Goal: Task Accomplishment & Management: Manage account settings

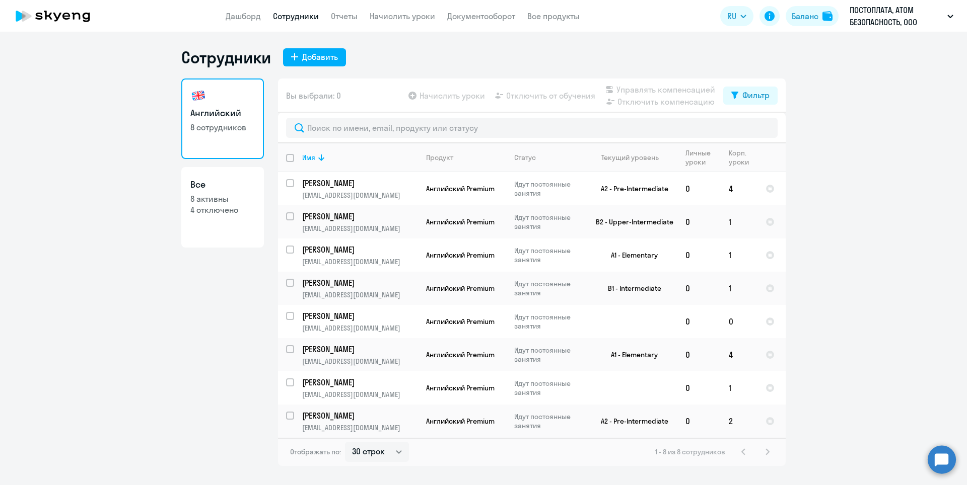
select select "30"
click at [456, 97] on app-table-action-button "Начислить уроки" at bounding box center [445, 96] width 79 height 12
click at [290, 157] on input "deselect all" at bounding box center [296, 164] width 20 height 20
checkbox input "true"
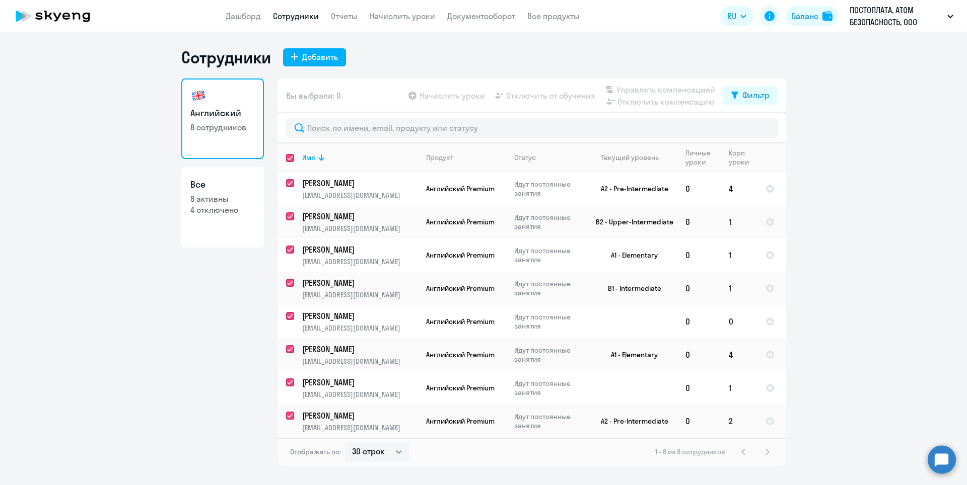
checkbox input "true"
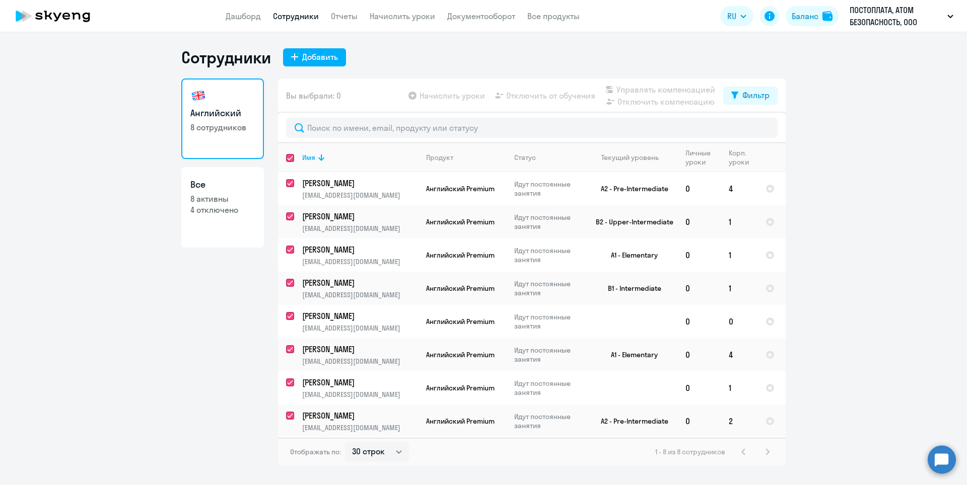
checkbox input "true"
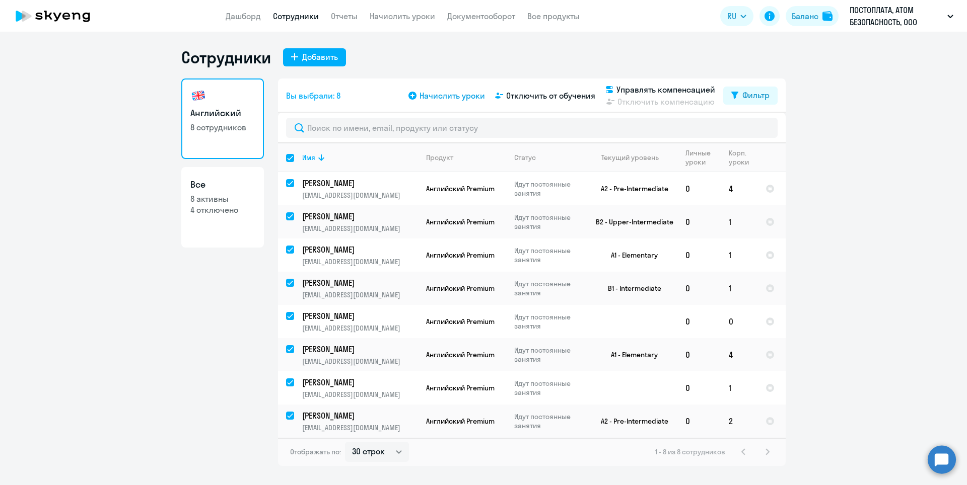
click at [440, 95] on span "Начислить уроки" at bounding box center [451, 96] width 65 height 12
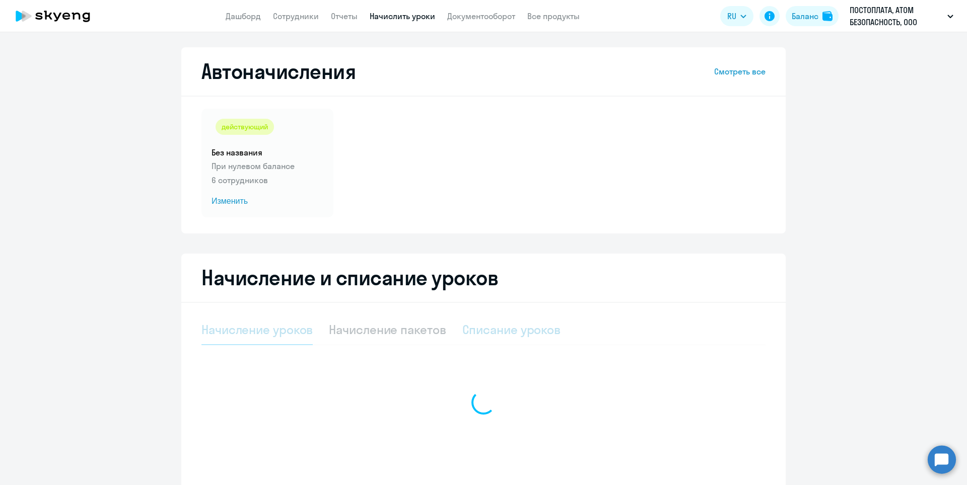
select select "10"
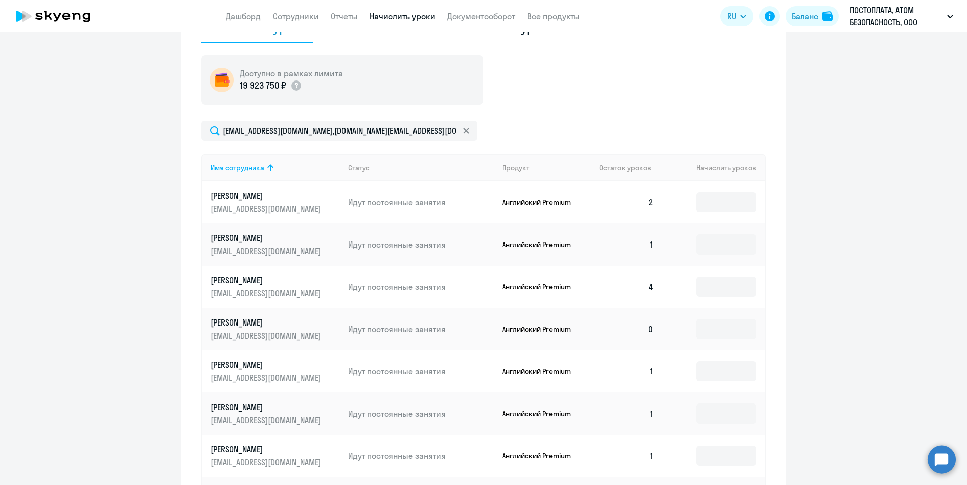
scroll to position [352, 0]
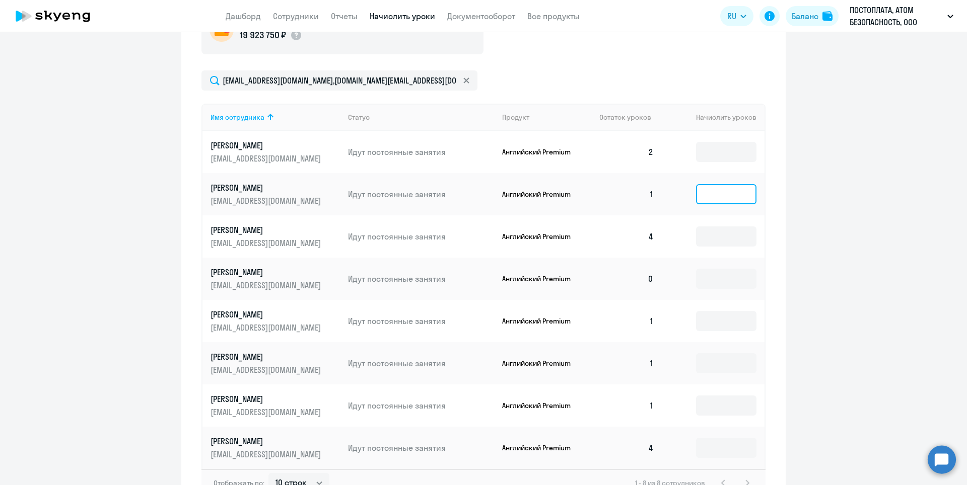
click at [727, 194] on input at bounding box center [726, 194] width 60 height 20
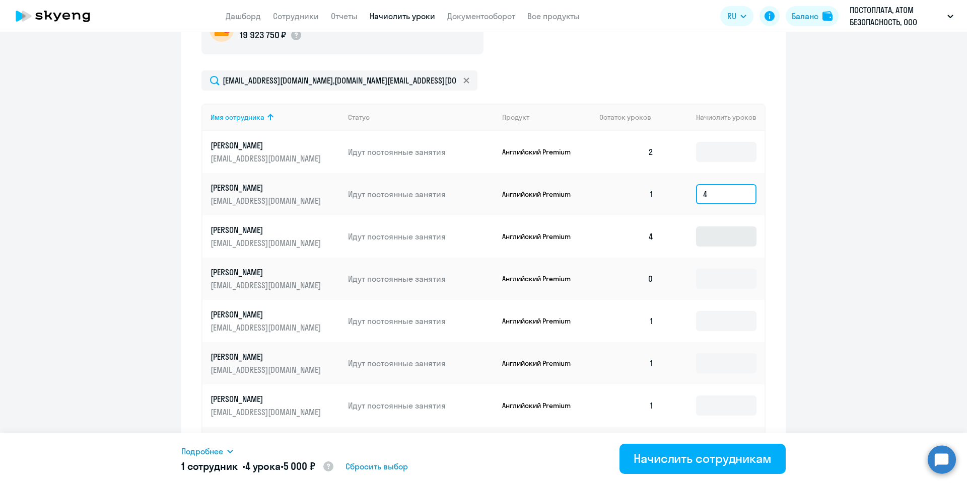
type input "4"
click at [710, 239] on input at bounding box center [726, 237] width 60 height 20
click at [708, 276] on input at bounding box center [726, 279] width 60 height 20
type input "4"
click at [708, 319] on input at bounding box center [726, 321] width 60 height 20
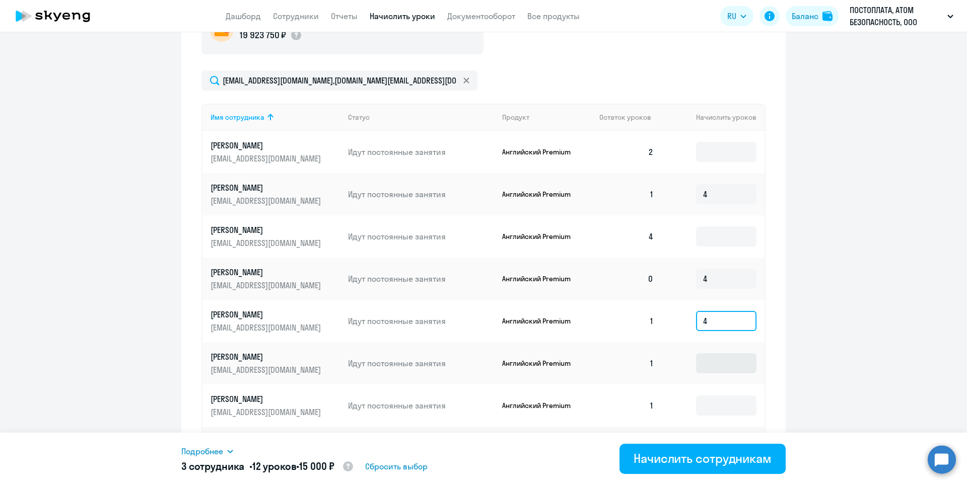
type input "4"
click at [708, 358] on input at bounding box center [726, 363] width 60 height 20
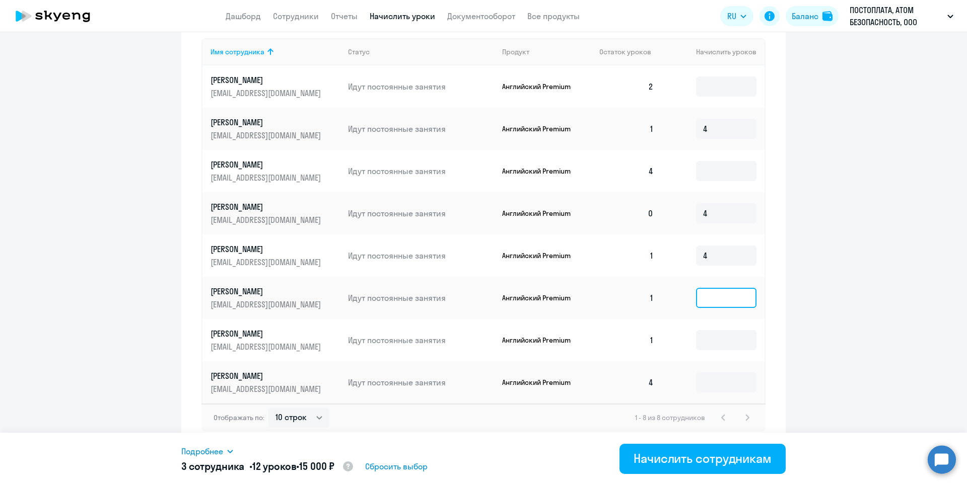
scroll to position [421, 0]
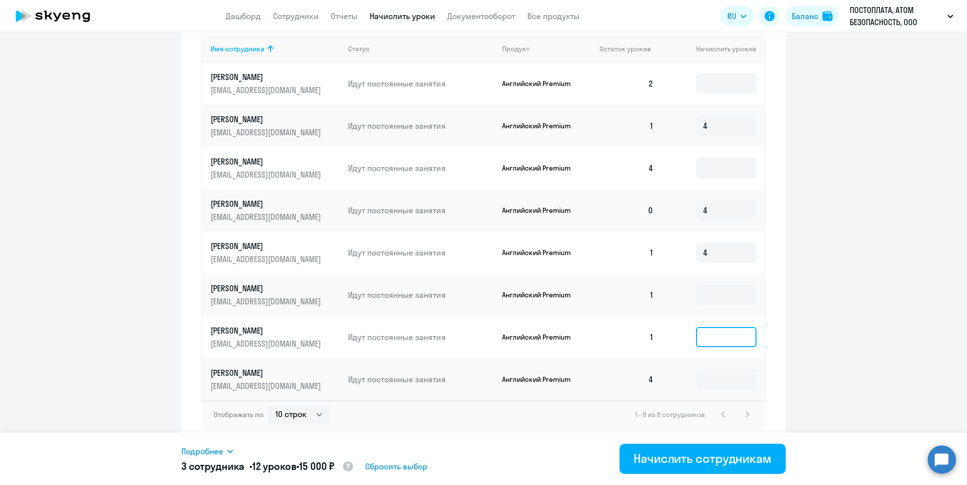
click at [706, 340] on input at bounding box center [726, 337] width 60 height 20
type input "4"
click at [704, 379] on input at bounding box center [726, 380] width 60 height 20
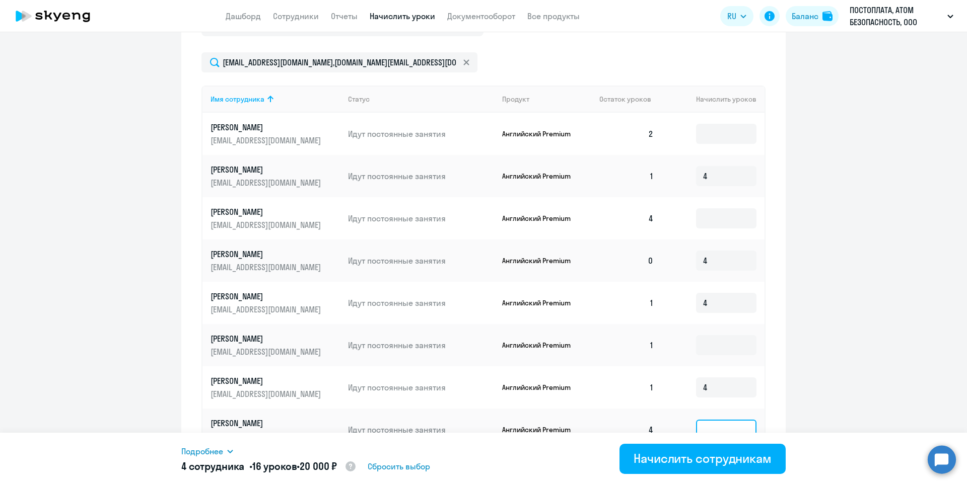
scroll to position [320, 0]
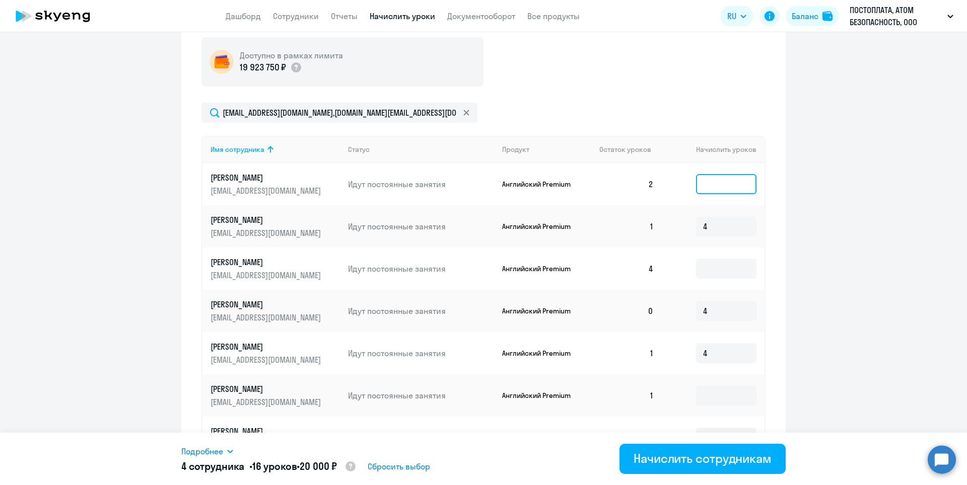
click at [722, 187] on input at bounding box center [726, 184] width 60 height 20
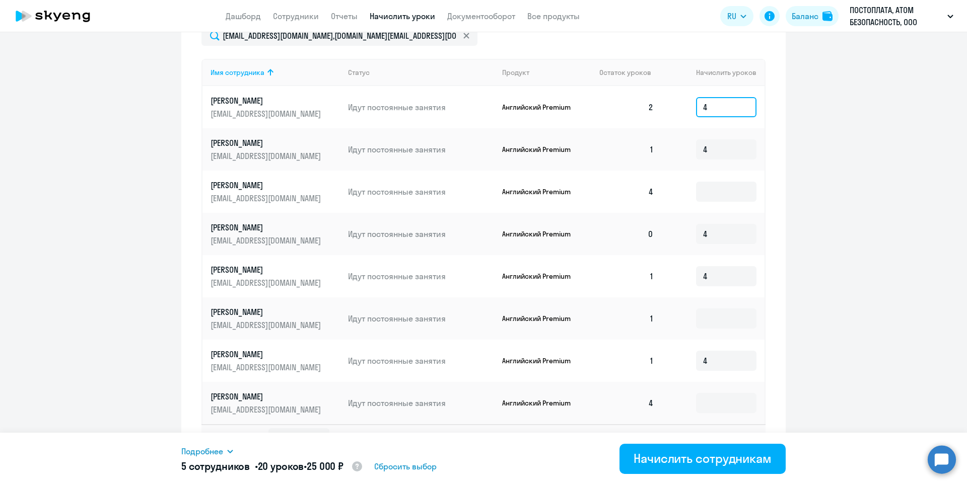
scroll to position [421, 0]
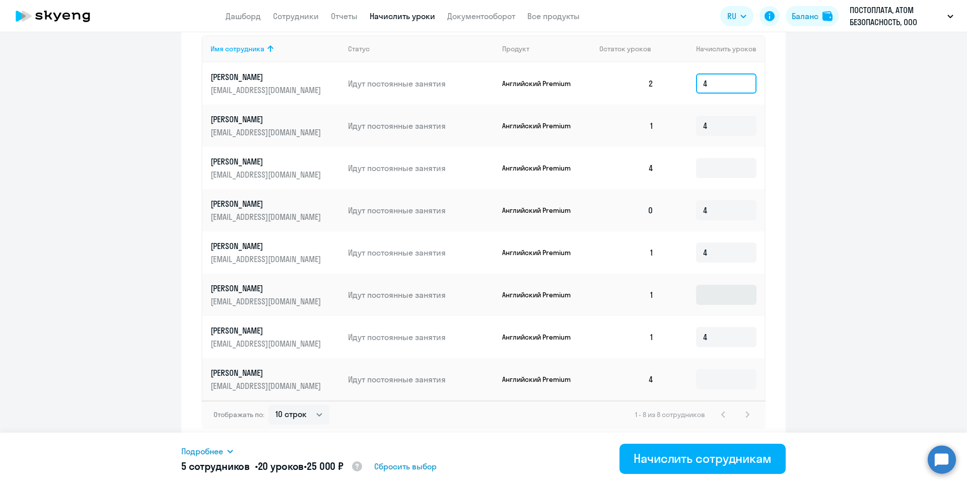
type input "4"
click at [707, 287] on input at bounding box center [726, 295] width 60 height 20
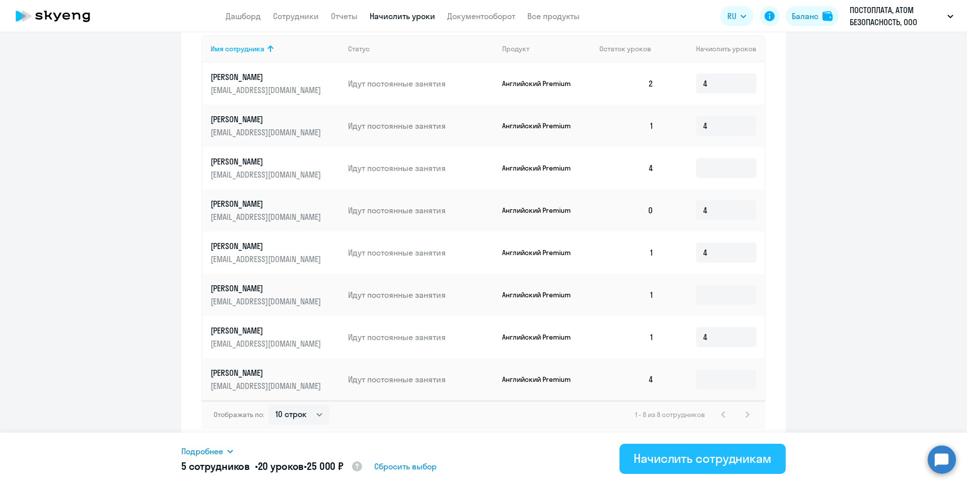
click at [663, 468] on button "Начислить сотрудникам" at bounding box center [702, 459] width 166 height 30
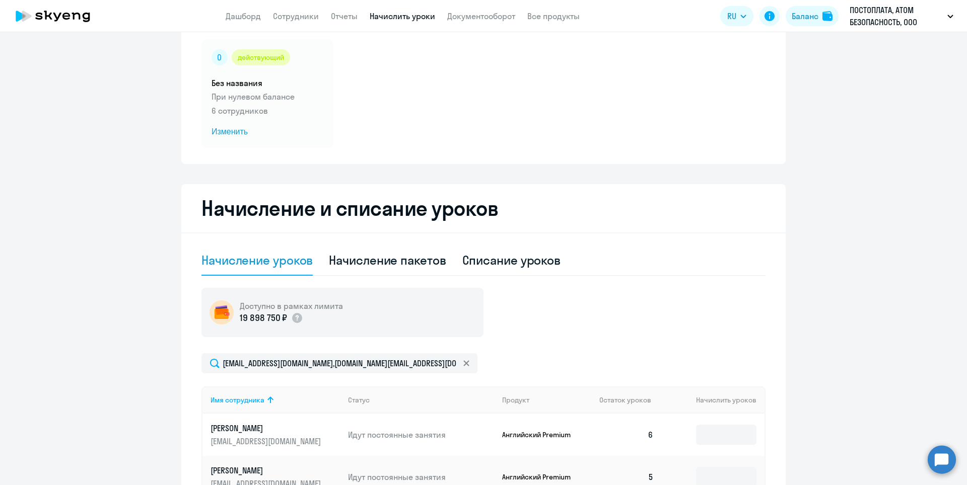
scroll to position [0, 0]
